Goal: Transaction & Acquisition: Purchase product/service

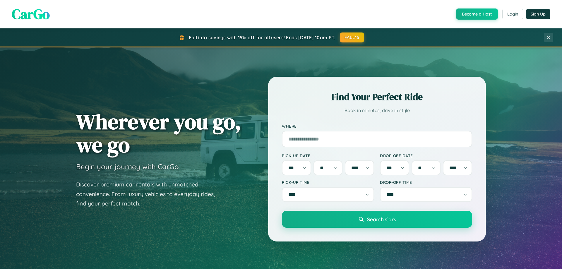
select select "*"
select select "**"
select select "****"
select select "*"
select select "**"
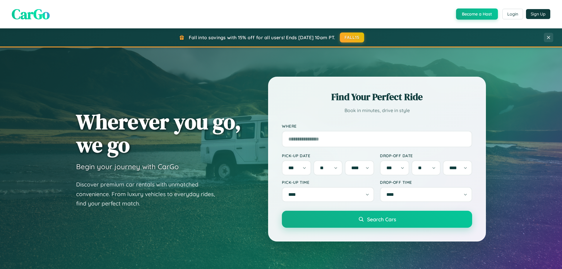
select select "****"
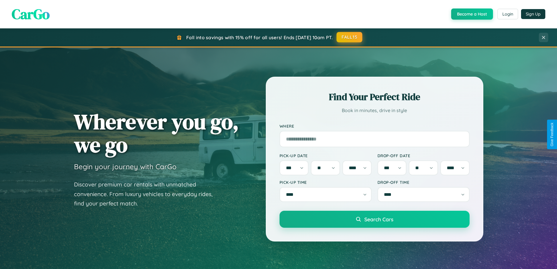
click at [350, 37] on button "FALL15" at bounding box center [350, 37] width 26 height 11
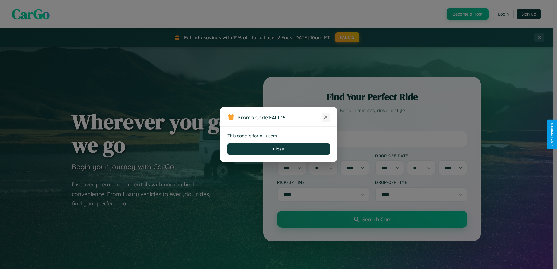
click at [328, 117] on icon at bounding box center [326, 117] width 6 height 6
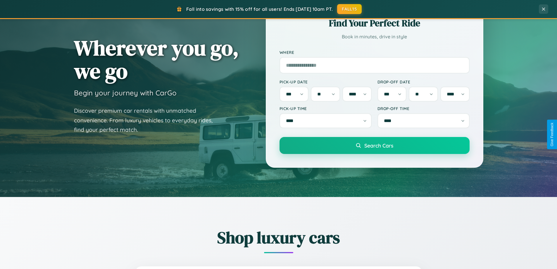
scroll to position [252, 0]
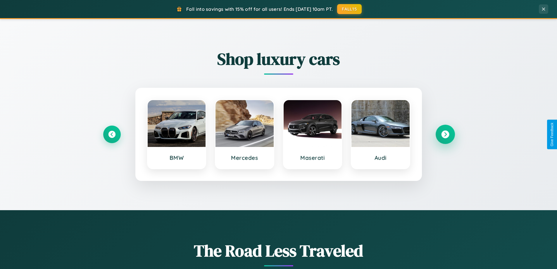
click at [445, 134] on icon at bounding box center [445, 134] width 8 height 8
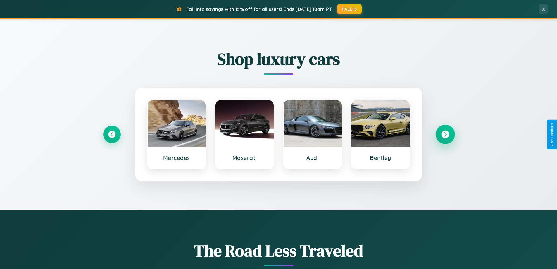
click at [445, 134] on icon at bounding box center [445, 134] width 8 height 8
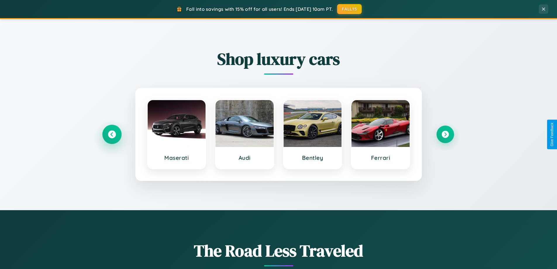
click at [112, 134] on icon at bounding box center [112, 134] width 8 height 8
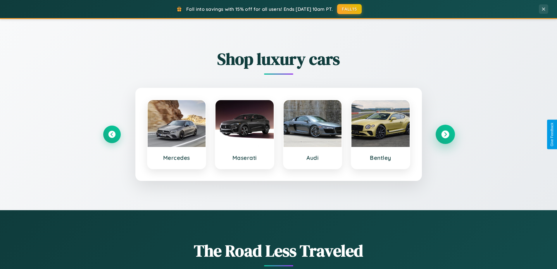
click at [445, 134] on icon at bounding box center [445, 134] width 8 height 8
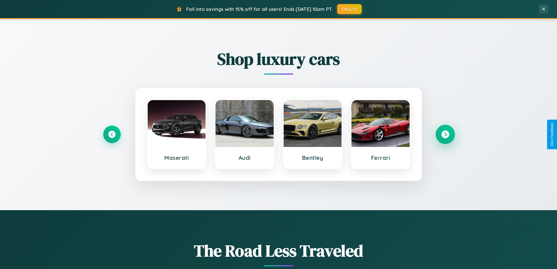
scroll to position [4, 0]
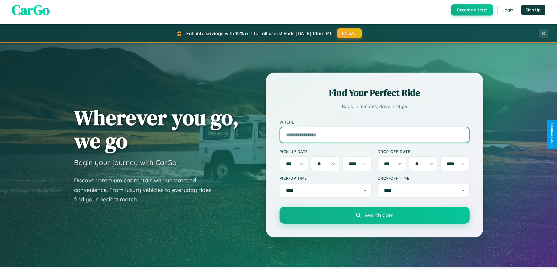
click at [374, 134] on input "Where" at bounding box center [375, 135] width 190 height 16
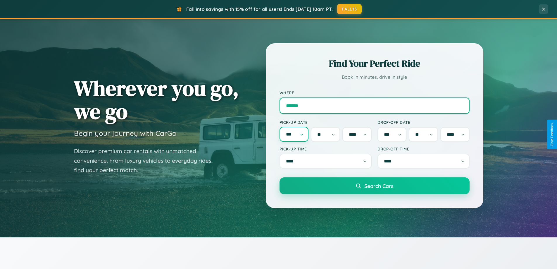
type input "******"
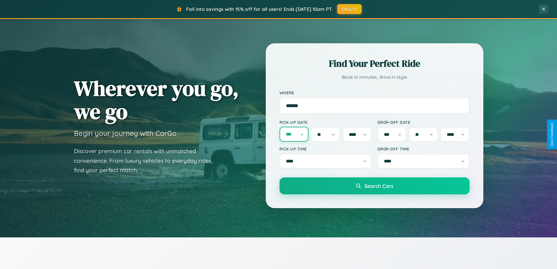
click at [294, 134] on select "*** *** *** *** *** *** *** *** *** *** *** ***" at bounding box center [294, 134] width 29 height 15
click at [326, 134] on select "* * * * * * * * * ** ** ** ** ** ** ** ** ** ** ** ** ** ** ** ** ** ** ** ** **" at bounding box center [325, 134] width 29 height 15
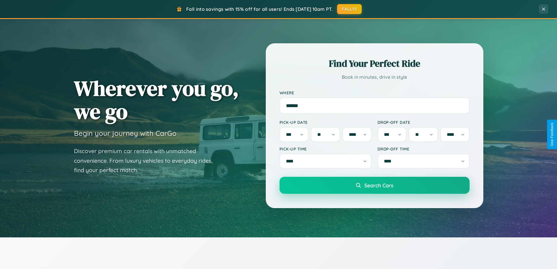
click at [374, 187] on span "Search Cars" at bounding box center [378, 185] width 29 height 6
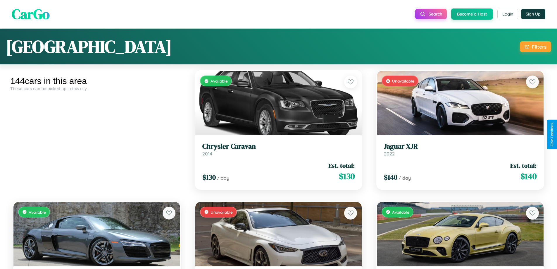
scroll to position [4667, 0]
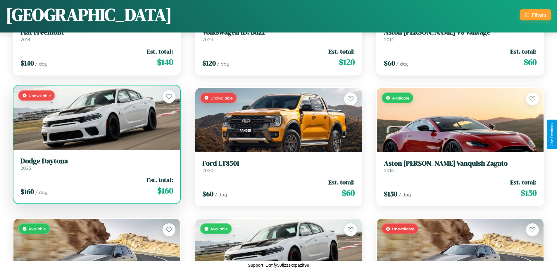
click at [96, 120] on div "Unavailable" at bounding box center [96, 117] width 167 height 64
click at [96, 118] on div "Unavailable" at bounding box center [96, 117] width 167 height 64
click at [96, 117] on div "Unavailable" at bounding box center [96, 117] width 167 height 64
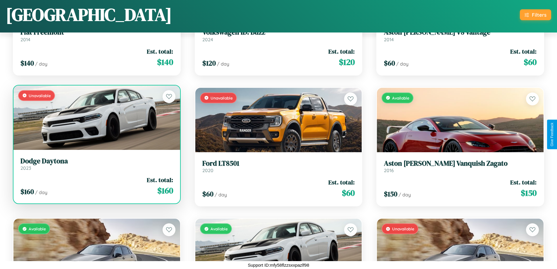
click at [96, 117] on div "Unavailable" at bounding box center [96, 117] width 167 height 64
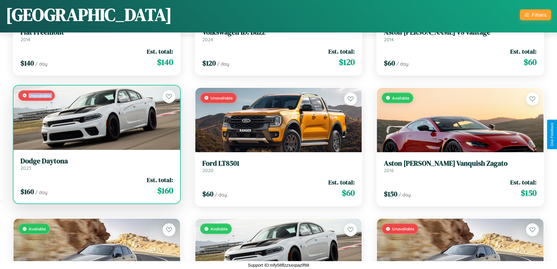
click at [96, 117] on div "Unavailable" at bounding box center [96, 117] width 167 height 64
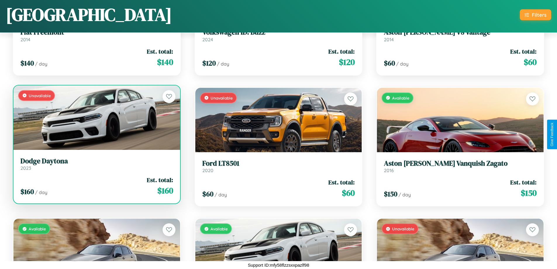
click at [96, 117] on div "Unavailable" at bounding box center [96, 117] width 167 height 64
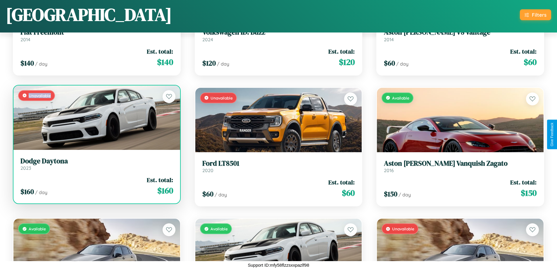
click at [96, 117] on div "Unavailable" at bounding box center [96, 117] width 167 height 64
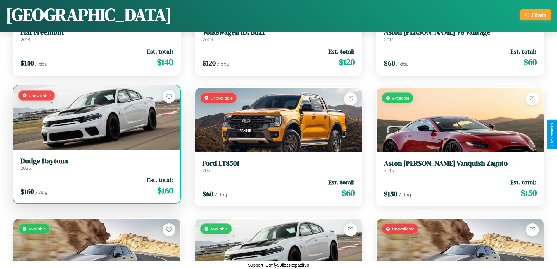
click at [96, 164] on h3 "Dodge Daytona" at bounding box center [96, 161] width 153 height 8
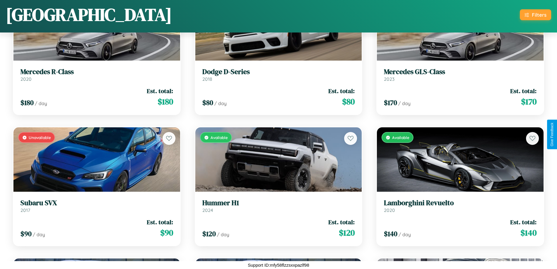
scroll to position [5977, 0]
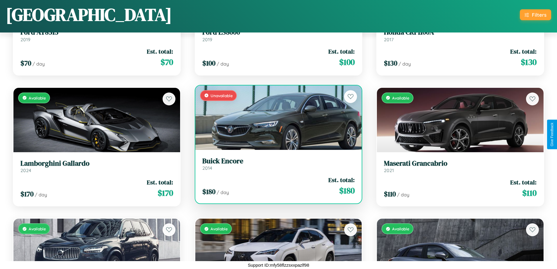
click at [276, 165] on h3 "Buick Encore" at bounding box center [278, 161] width 153 height 8
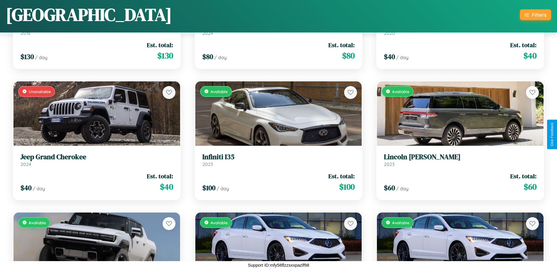
scroll to position [4536, 0]
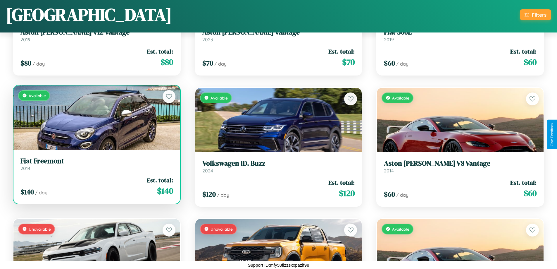
click at [96, 164] on h3 "Fiat Freemont" at bounding box center [96, 161] width 153 height 8
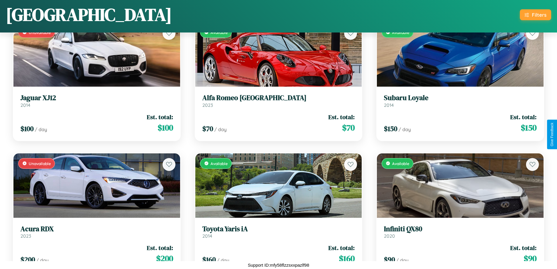
scroll to position [3619, 0]
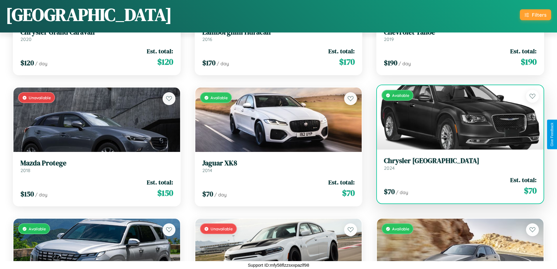
click at [457, 120] on div "Available" at bounding box center [460, 117] width 167 height 64
click at [457, 117] on div "Available" at bounding box center [460, 117] width 167 height 64
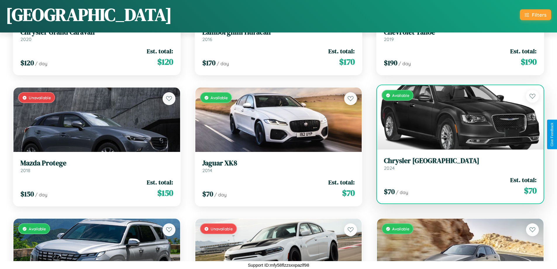
click at [457, 117] on div "Available" at bounding box center [460, 117] width 167 height 64
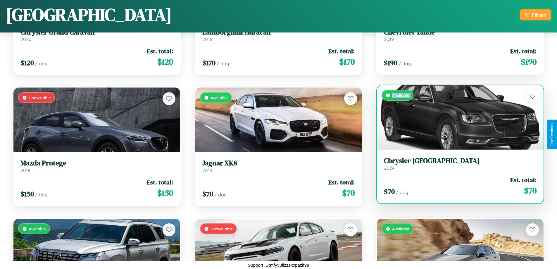
click at [457, 117] on div "Available" at bounding box center [460, 117] width 167 height 64
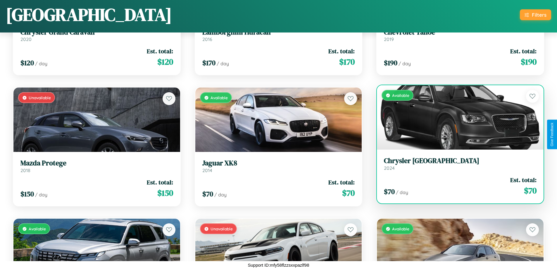
click at [457, 117] on div "Available" at bounding box center [460, 117] width 167 height 64
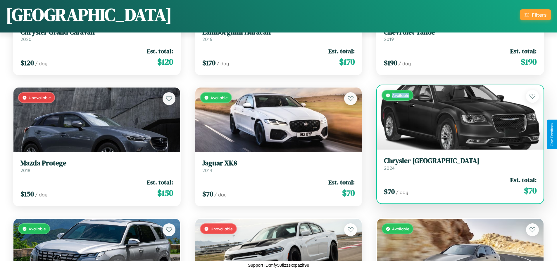
click at [457, 117] on div "Available" at bounding box center [460, 117] width 167 height 64
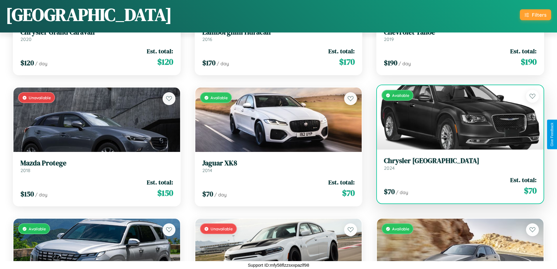
click at [457, 164] on h3 "Chrysler NEWPORT" at bounding box center [460, 160] width 153 height 8
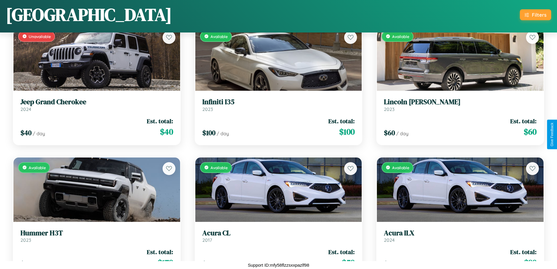
scroll to position [5322, 0]
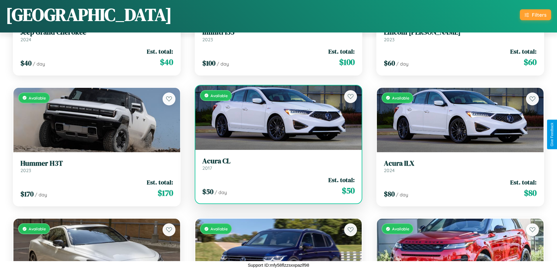
click at [276, 164] on h3 "Acura CL" at bounding box center [278, 161] width 153 height 8
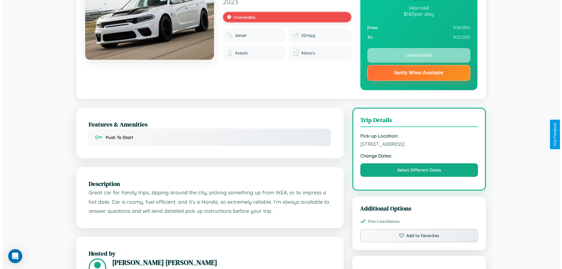
scroll to position [75, 0]
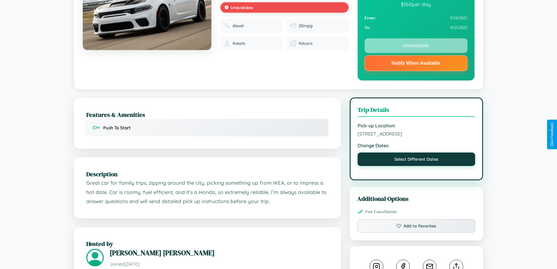
click at [417, 159] on button "Select Different Dates" at bounding box center [417, 158] width 118 height 13
select select "*"
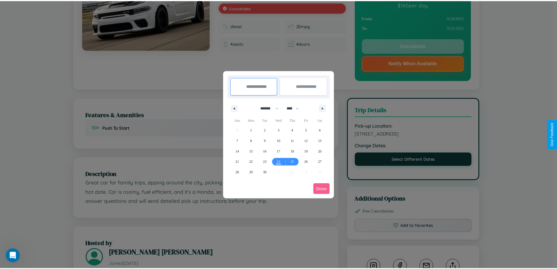
scroll to position [0, 0]
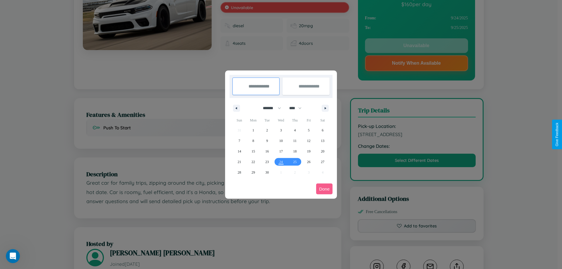
drag, startPoint x: 269, startPoint y: 108, endPoint x: 281, endPoint y: 117, distance: 15.0
click at [269, 108] on select "******* ******** ***** ***** *** **** **** ****** ********* ******* ******** **…" at bounding box center [270, 108] width 25 height 10
drag, startPoint x: 298, startPoint y: 108, endPoint x: 281, endPoint y: 117, distance: 19.4
click at [298, 108] on select "**** **** **** **** **** **** **** **** **** **** **** **** **** **** **** ****…" at bounding box center [295, 108] width 18 height 10
select select "****"
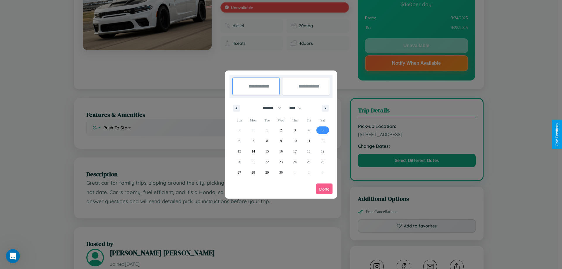
click at [322, 130] on span "5" at bounding box center [322, 130] width 2 height 11
type input "**********"
click at [267, 151] on span "15" at bounding box center [267, 151] width 4 height 11
type input "**********"
click at [324, 189] on button "Done" at bounding box center [324, 188] width 16 height 11
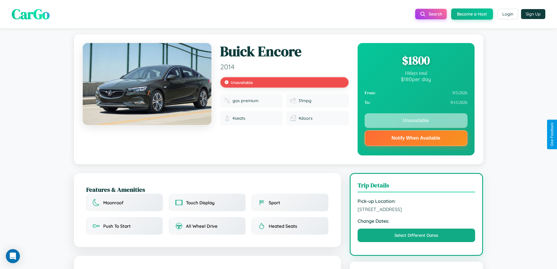
scroll to position [207, 0]
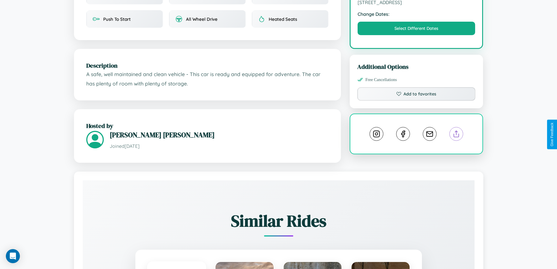
click at [457, 134] on line at bounding box center [457, 133] width 0 height 4
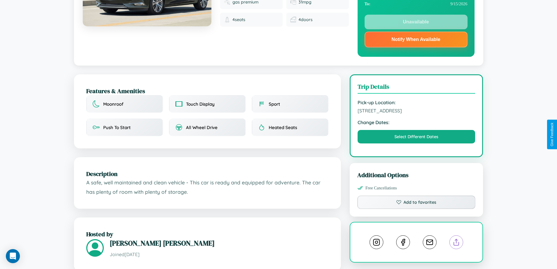
scroll to position [75, 0]
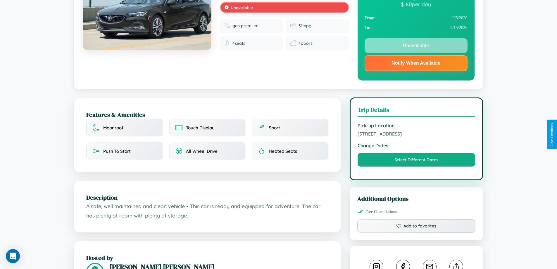
click at [417, 134] on span "4007 Front Street Athens 28132 Greece" at bounding box center [417, 134] width 118 height 6
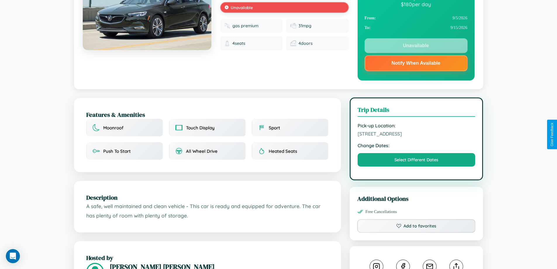
click at [417, 134] on span "4007 Front Street Athens 28132 Greece" at bounding box center [417, 134] width 118 height 6
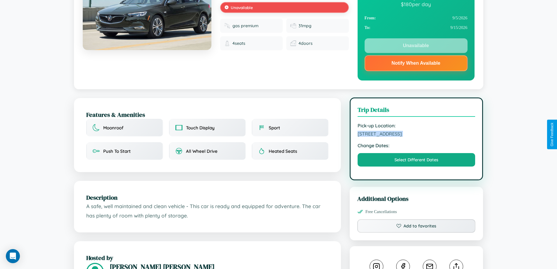
click at [417, 134] on span "4007 Front Street Athens 28132 Greece" at bounding box center [417, 134] width 118 height 6
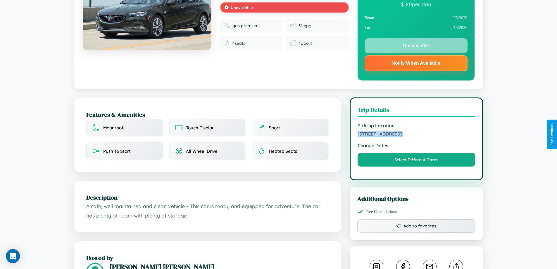
click at [417, 134] on span "4007 Front Street Athens 28132 Greece" at bounding box center [417, 134] width 118 height 6
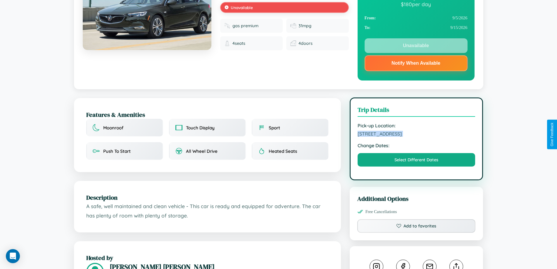
click at [417, 134] on span "4007 Front Street Athens 28132 Greece" at bounding box center [417, 134] width 118 height 6
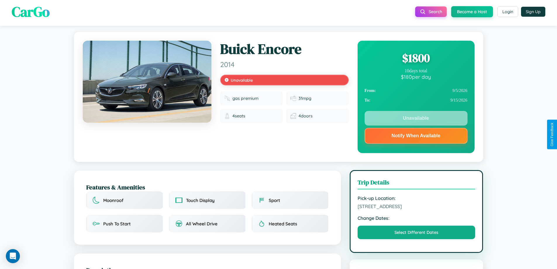
scroll to position [0, 0]
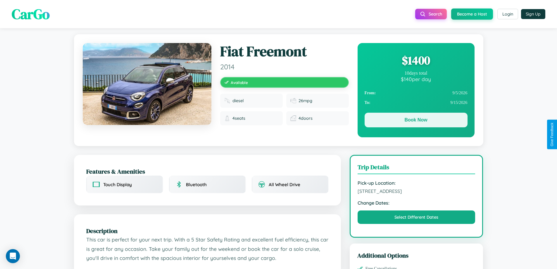
click at [416, 120] on button "Book Now" at bounding box center [416, 120] width 103 height 15
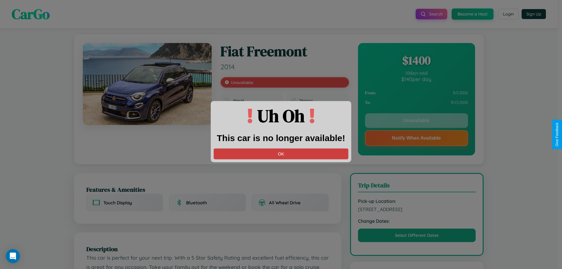
click at [281, 154] on button "OK" at bounding box center [281, 153] width 135 height 11
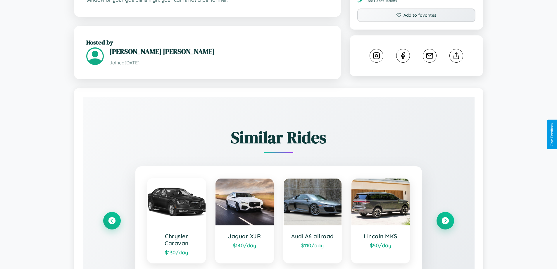
scroll to position [325, 0]
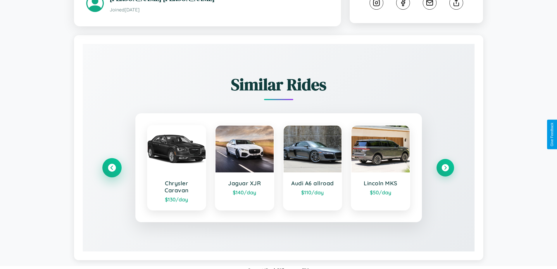
click at [112, 164] on icon at bounding box center [112, 168] width 8 height 8
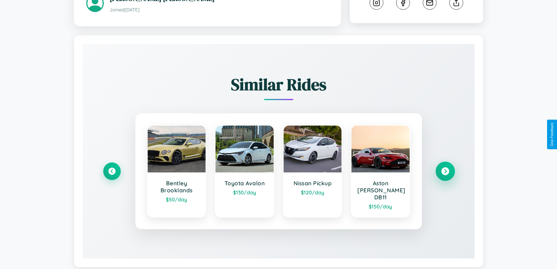
click at [445, 167] on icon at bounding box center [445, 171] width 8 height 8
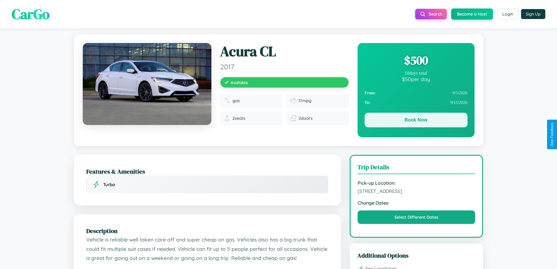
click at [416, 120] on button "Book Now" at bounding box center [416, 120] width 103 height 15
